Goal: Navigation & Orientation: Find specific page/section

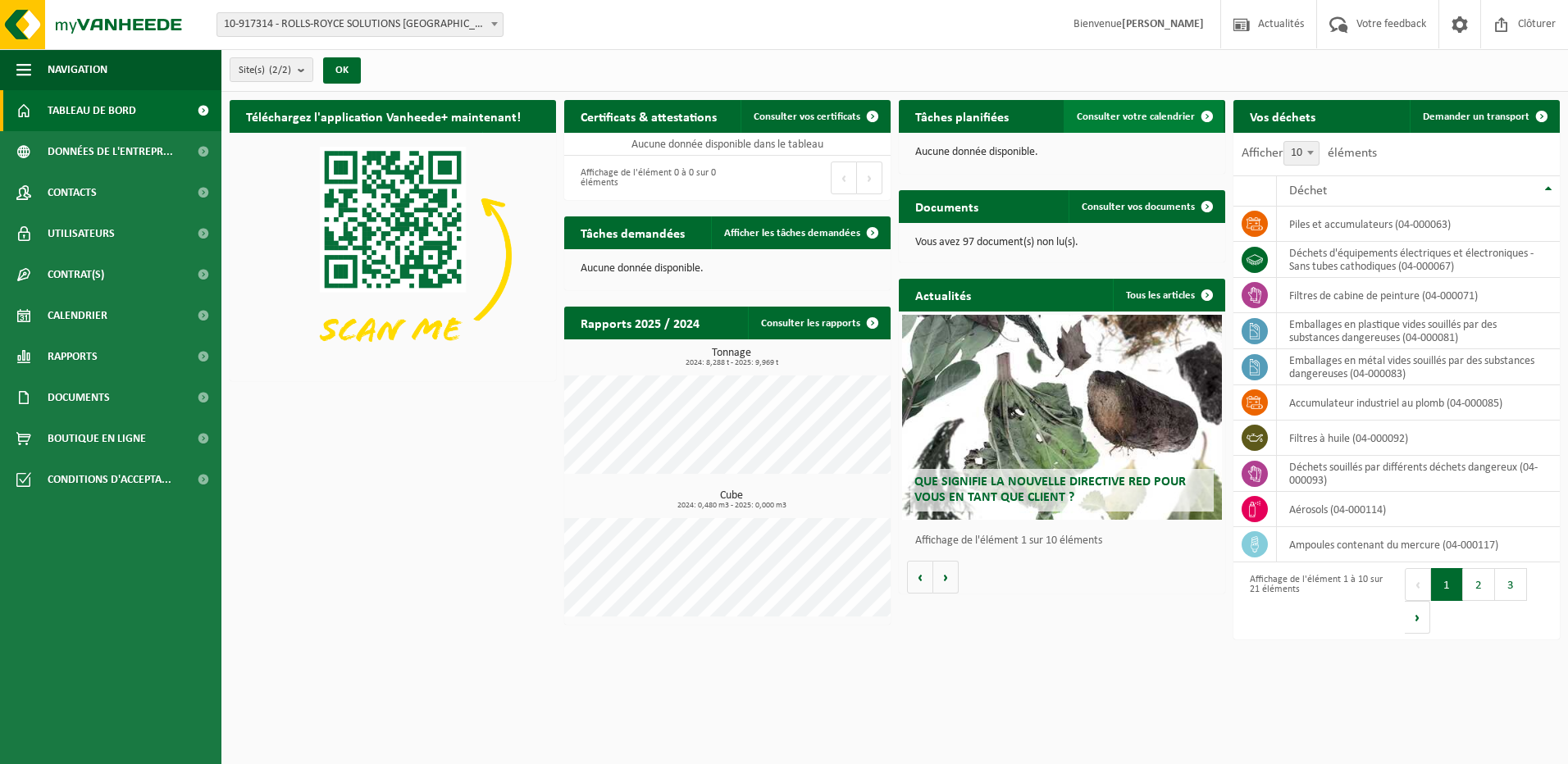
click at [1151, 114] on span "Consulter votre calendrier" at bounding box center [1135, 117] width 118 height 10
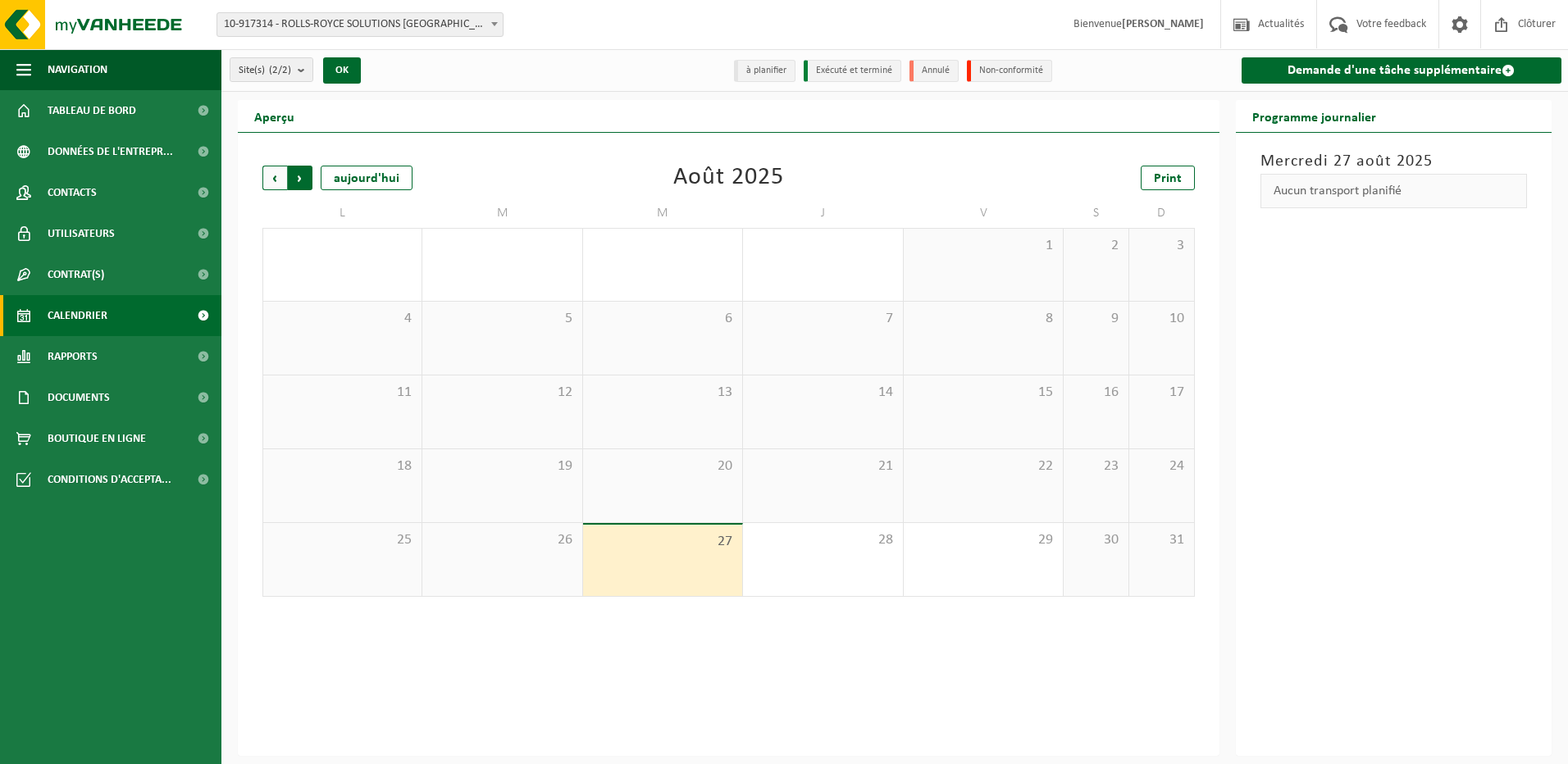
click at [278, 179] on span "Précédent" at bounding box center [275, 178] width 24 height 24
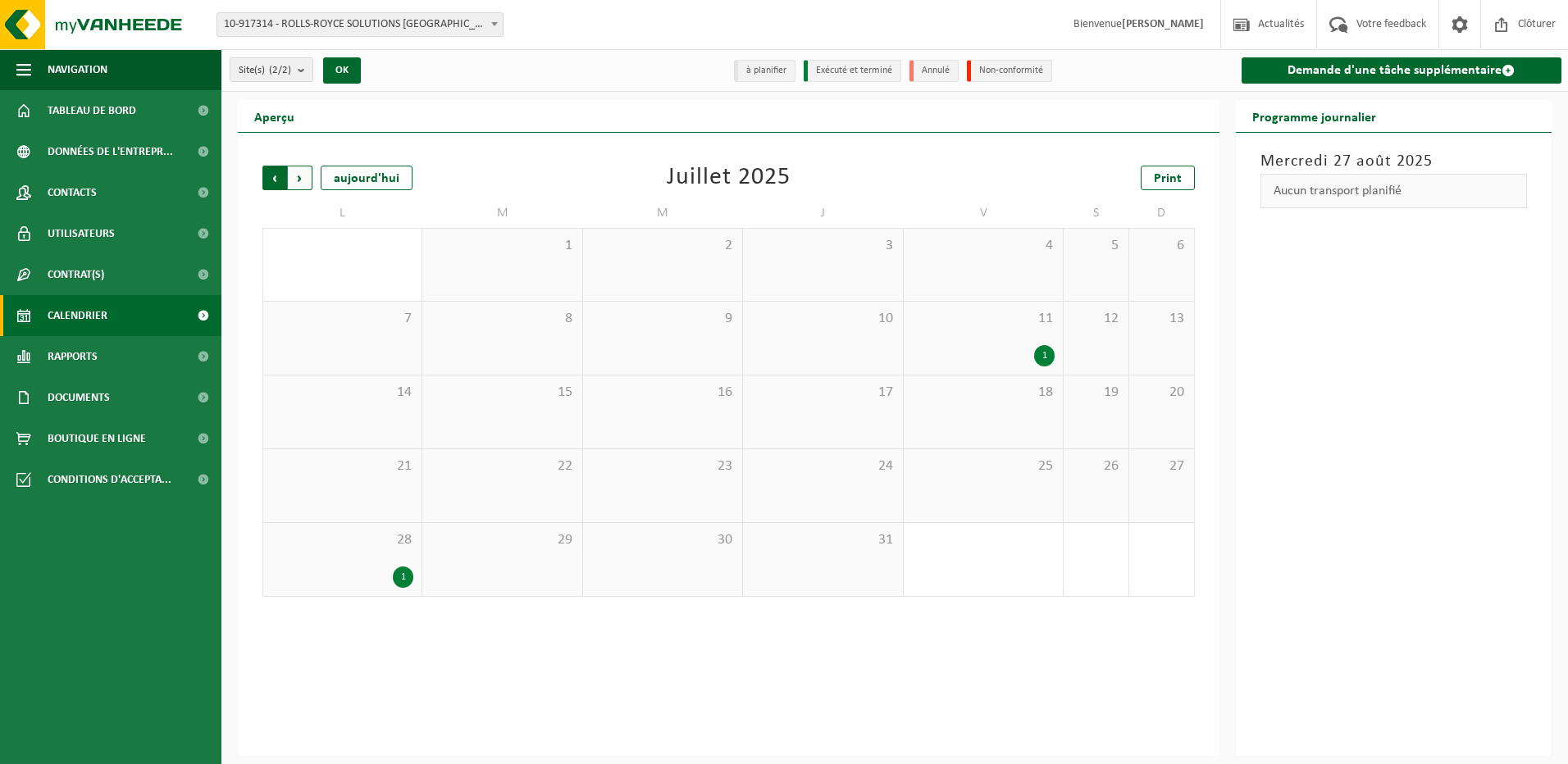
click at [304, 180] on span "Suivant" at bounding box center [300, 178] width 24 height 24
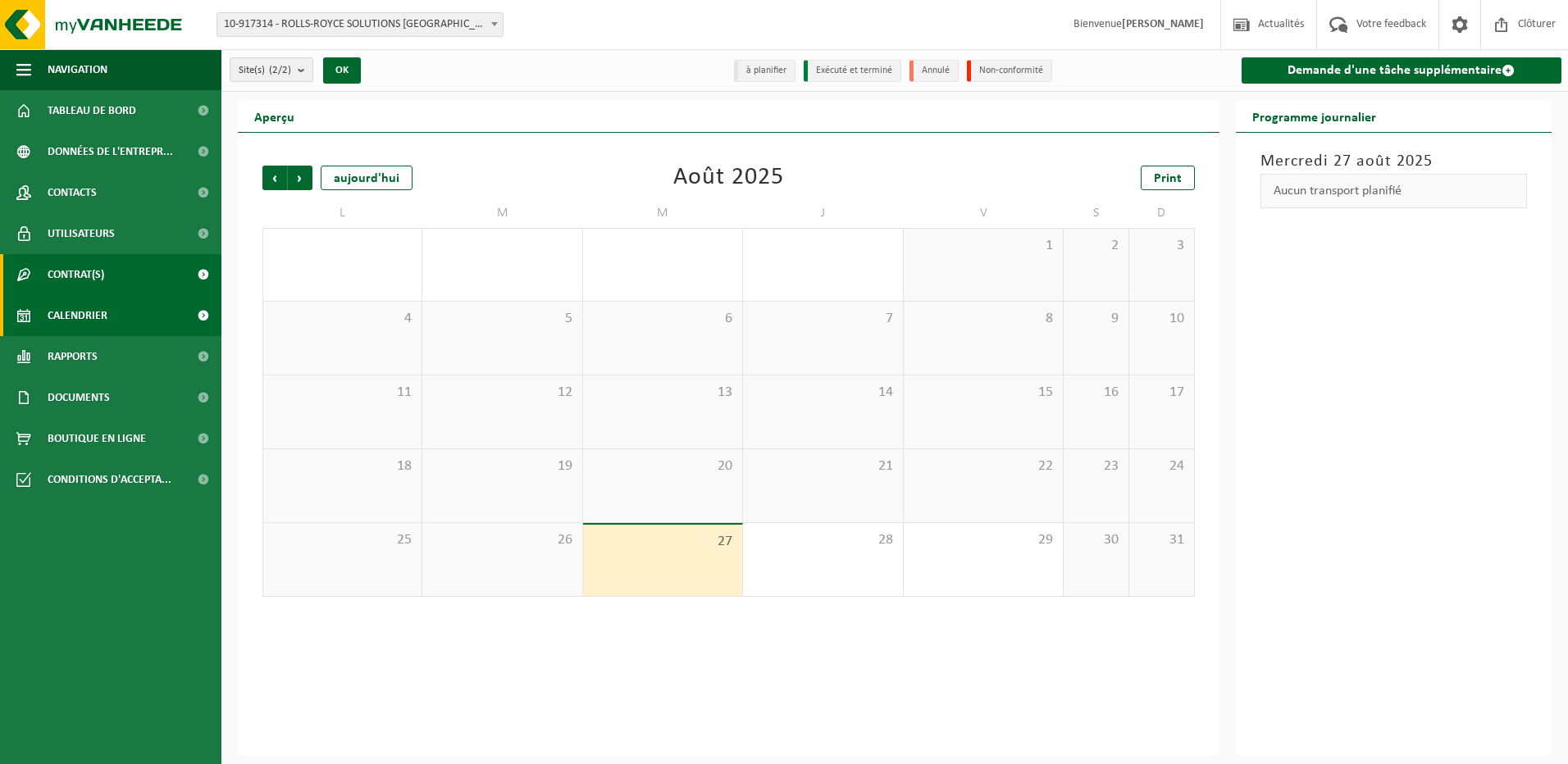
click at [113, 266] on link "Contrat(s)" at bounding box center [111, 274] width 222 height 41
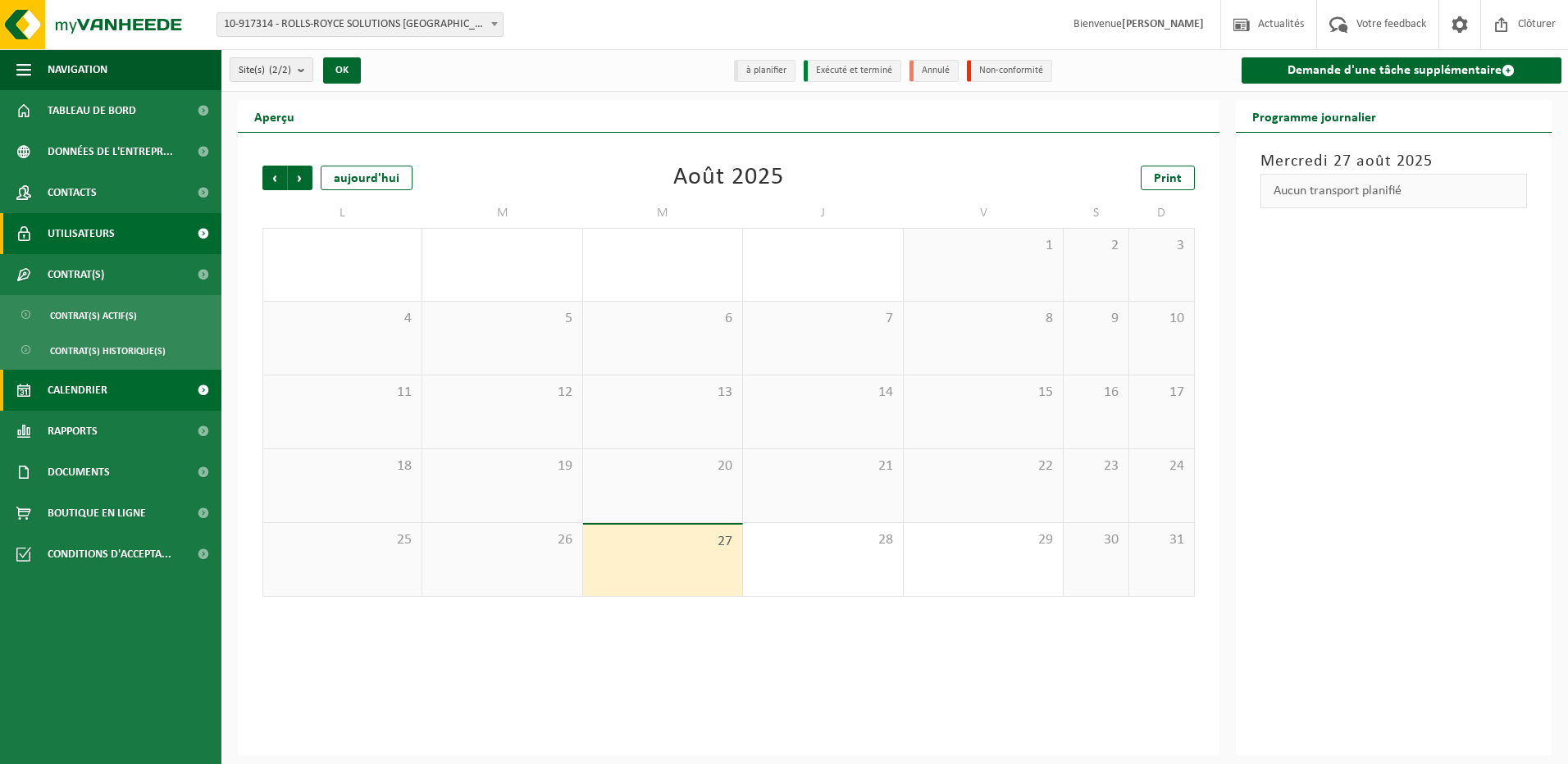
click at [127, 253] on link "Utilisateurs" at bounding box center [111, 233] width 222 height 41
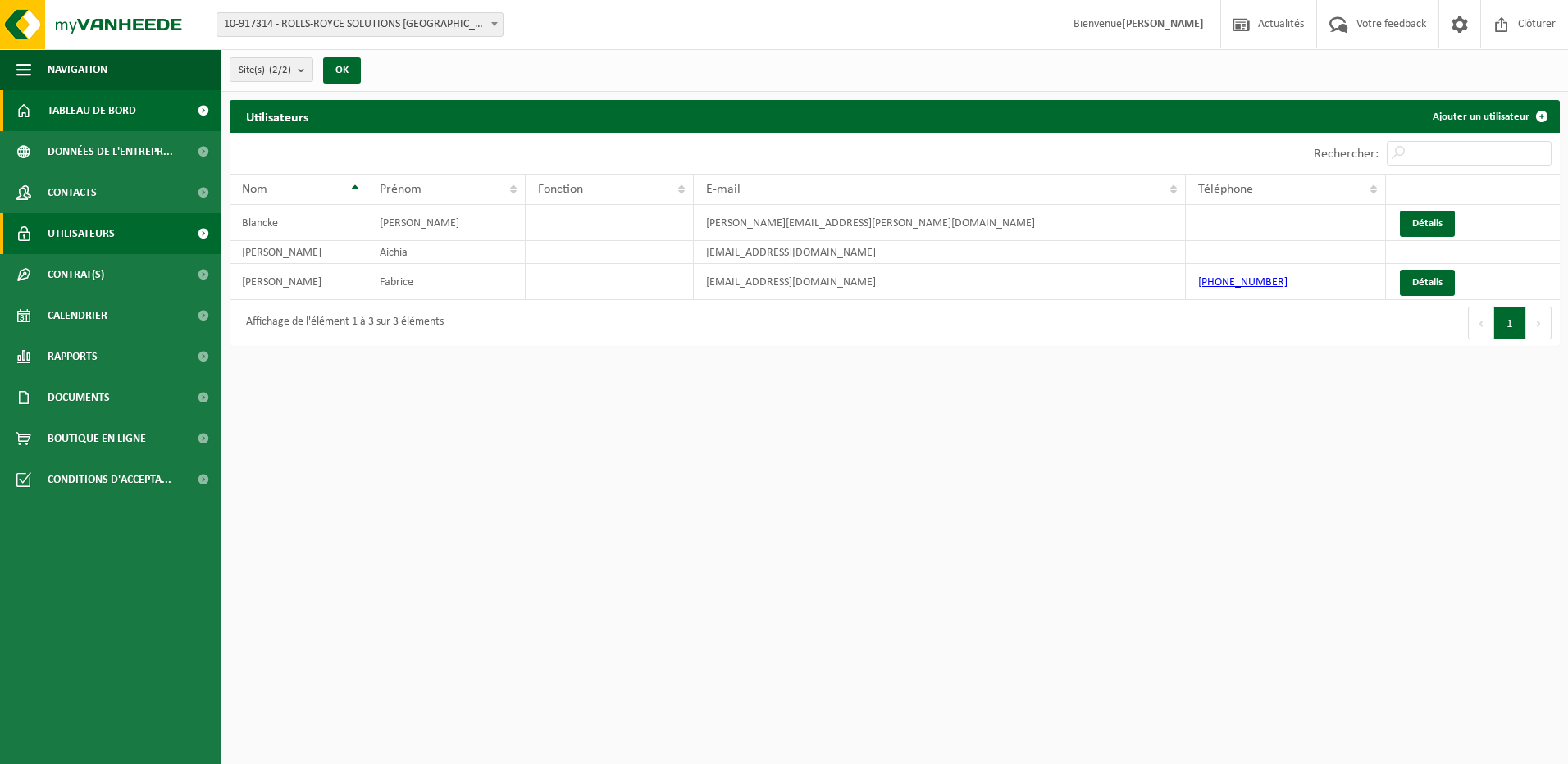
click at [131, 113] on span "Tableau de bord" at bounding box center [92, 110] width 88 height 41
